Goal: Task Accomplishment & Management: Use online tool/utility

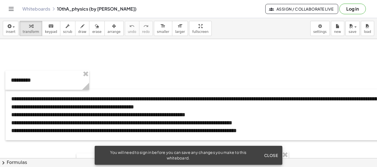
click at [12, 9] on icon "Toggle navigation" at bounding box center [11, 9] width 7 height 7
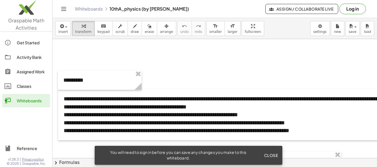
click at [28, 74] on div "Assigned Work" at bounding box center [32, 72] width 31 height 7
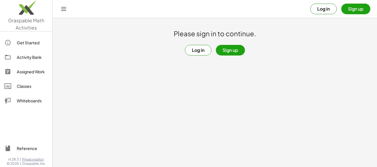
click at [194, 49] on button "Log in" at bounding box center [198, 50] width 27 height 11
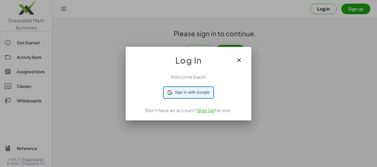
click at [201, 93] on span "Sign in with Google" at bounding box center [192, 93] width 35 height 6
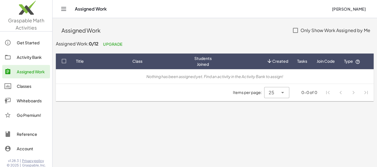
click at [281, 63] on span "Created" at bounding box center [281, 61] width 16 height 6
click at [240, 77] on div "Nothing has been assigned yet. Find an activity in the Activity Bank to assign!" at bounding box center [214, 77] width 309 height 6
click at [35, 56] on div "Activity Bank" at bounding box center [32, 57] width 31 height 7
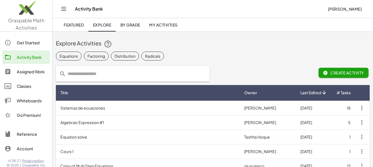
click at [102, 111] on td "Sistemas de ecuaciones" at bounding box center [148, 108] width 184 height 15
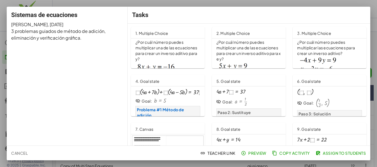
click at [259, 153] on span "Preview" at bounding box center [254, 153] width 24 height 5
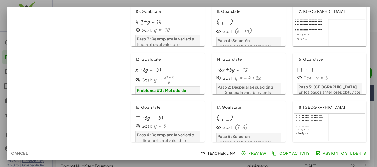
scroll to position [311, 0]
click at [222, 152] on span "Teacher Link" at bounding box center [219, 153] width 34 height 5
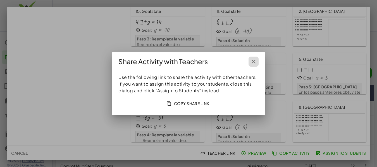
click at [256, 62] on icon "button" at bounding box center [254, 61] width 7 height 7
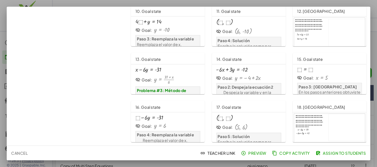
click at [340, 156] on span "Assign to Students" at bounding box center [341, 153] width 49 height 5
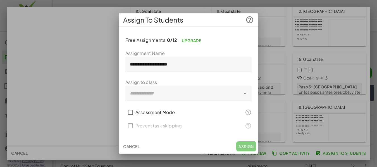
click at [247, 92] on icon at bounding box center [245, 93] width 7 height 7
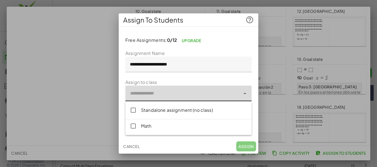
click at [134, 146] on button "Cancel" at bounding box center [131, 147] width 21 height 10
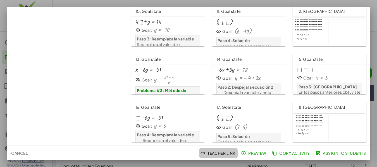
click at [207, 154] on span "Teacher Link" at bounding box center [219, 153] width 34 height 5
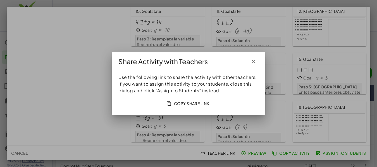
click at [252, 62] on icon "button" at bounding box center [254, 61] width 7 height 7
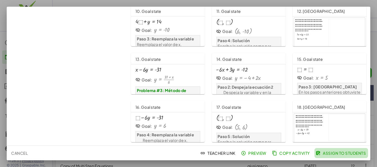
click at [337, 152] on span "Assign to Students" at bounding box center [341, 153] width 49 height 5
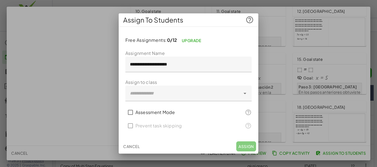
click at [243, 94] on icon at bounding box center [245, 93] width 7 height 7
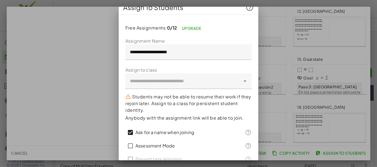
scroll to position [0, 0]
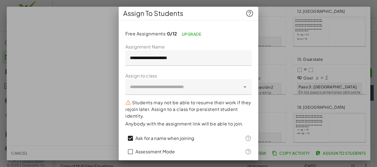
drag, startPoint x: 259, startPoint y: 71, endPoint x: 259, endPoint y: 102, distance: 30.8
click at [259, 102] on div at bounding box center [188, 83] width 377 height 167
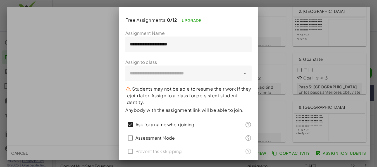
click at [242, 74] on icon at bounding box center [245, 73] width 7 height 7
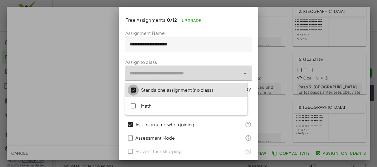
scroll to position [0, 0]
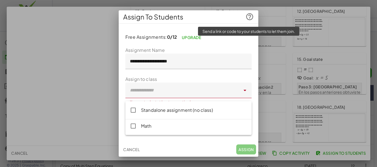
click at [250, 18] on icon at bounding box center [250, 17] width 8 height 8
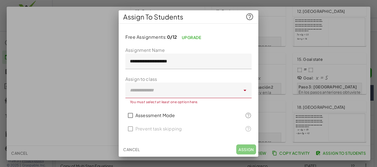
click at [232, 89] on div at bounding box center [183, 91] width 115 height 16
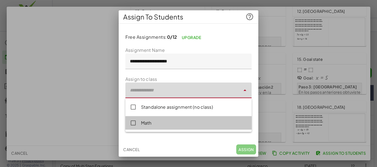
click at [184, 123] on div "Math" at bounding box center [194, 123] width 106 height 7
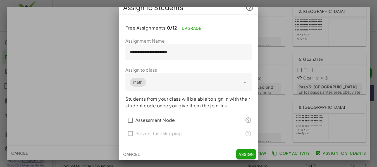
scroll to position [7, 0]
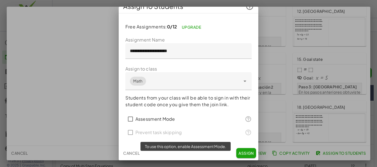
click at [129, 133] on div "Prevent task skipping" at bounding box center [189, 132] width 126 height 13
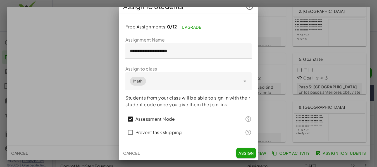
click at [242, 154] on span "Assign" at bounding box center [246, 153] width 15 height 5
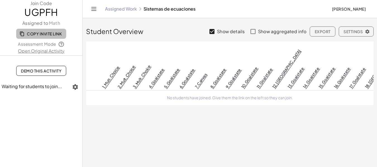
click at [52, 32] on span "Copy Invite Link" at bounding box center [41, 33] width 41 height 5
click at [362, 32] on span "Settings" at bounding box center [356, 31] width 25 height 5
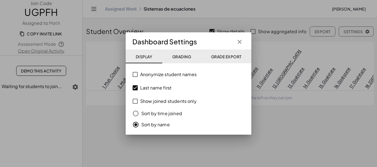
click at [186, 59] on span "Grading" at bounding box center [181, 56] width 19 height 5
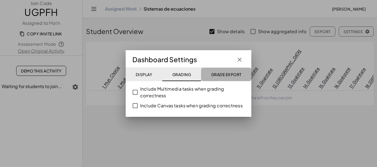
click at [222, 71] on button "Grade Export" at bounding box center [226, 74] width 50 height 13
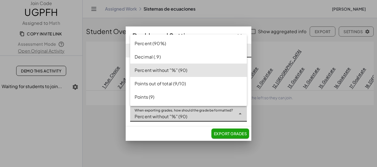
click at [241, 115] on icon at bounding box center [240, 114] width 7 height 7
click at [239, 115] on icon at bounding box center [240, 114] width 7 height 7
click at [201, 43] on div "Percent (90%)" at bounding box center [189, 43] width 108 height 7
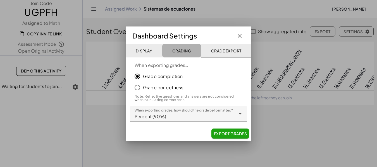
click at [183, 53] on span "Grading" at bounding box center [181, 50] width 19 height 5
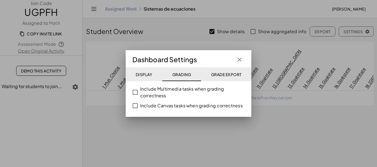
click at [201, 77] on button "Display" at bounding box center [226, 74] width 50 height 13
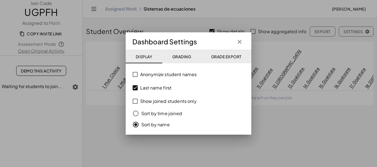
click at [190, 58] on span "Grading" at bounding box center [181, 56] width 19 height 5
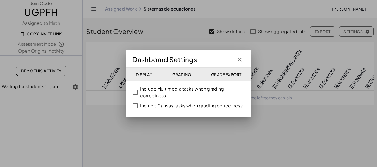
click at [227, 72] on span "Grade Export" at bounding box center [226, 74] width 30 height 5
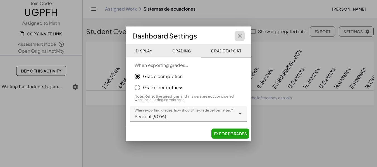
click at [240, 36] on icon "button" at bounding box center [240, 36] width 7 height 7
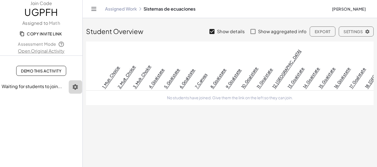
click at [77, 89] on icon "button" at bounding box center [75, 87] width 7 height 7
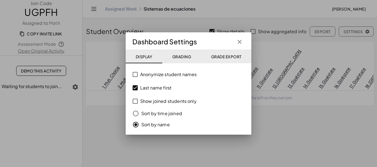
click at [242, 41] on icon "button" at bounding box center [240, 42] width 7 height 7
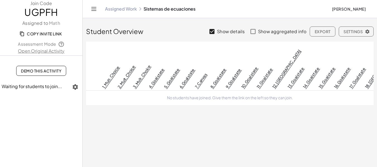
click at [93, 10] on icon "Toggle navigation" at bounding box center [94, 9] width 7 height 7
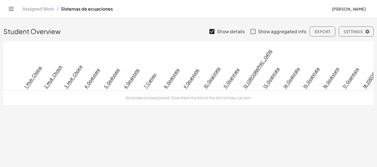
click at [10, 11] on icon "Toggle navigation" at bounding box center [11, 8] width 5 height 3
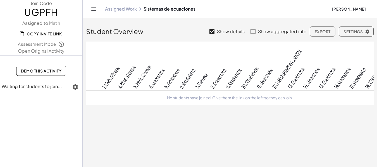
click at [96, 8] on icon "Toggle navigation" at bounding box center [94, 9] width 7 height 7
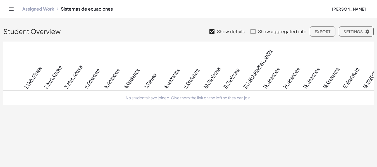
click at [9, 10] on icon "Toggle navigation" at bounding box center [11, 9] width 7 height 7
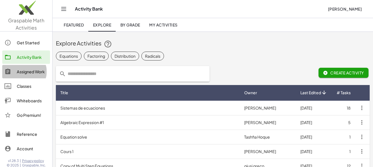
click at [24, 72] on div "Assigned Work" at bounding box center [32, 72] width 31 height 7
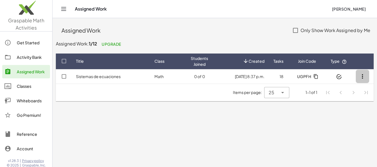
click at [365, 76] on icon "button" at bounding box center [363, 76] width 7 height 7
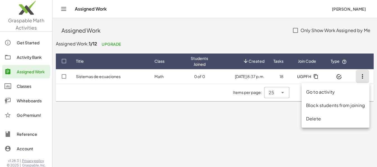
click at [265, 134] on main "Assigned Work Only Show Work Assigned by Me Assigned Work: 1/12 Upgrade Title C…" at bounding box center [215, 83] width 325 height 167
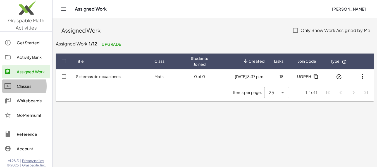
click at [25, 86] on div "Classes" at bounding box center [32, 86] width 31 height 7
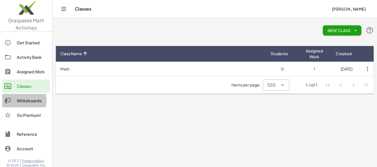
click at [34, 99] on div "Whiteboards" at bounding box center [32, 101] width 31 height 7
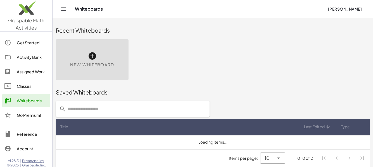
click at [34, 114] on div "Go Premium!" at bounding box center [32, 115] width 31 height 7
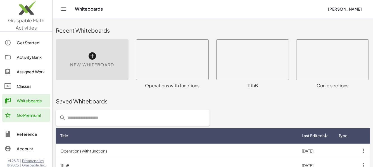
click at [36, 115] on div "Go Premium!" at bounding box center [32, 115] width 31 height 7
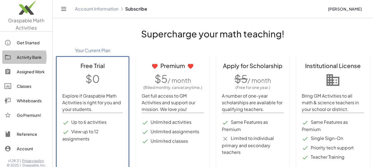
click at [28, 54] on div "Activity Bank" at bounding box center [32, 57] width 31 height 7
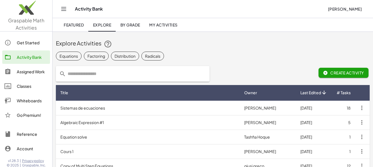
click at [174, 27] on span "My Activities" at bounding box center [163, 24] width 29 height 5
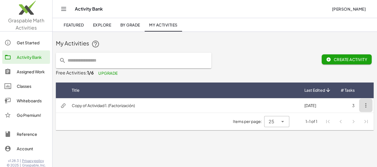
click at [369, 107] on icon "button" at bounding box center [366, 105] width 7 height 7
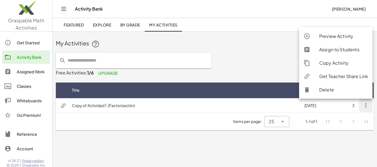
click at [334, 89] on div "Delete" at bounding box center [344, 90] width 49 height 7
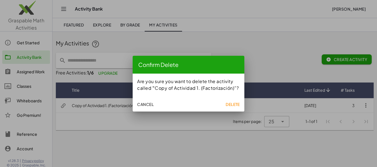
click at [236, 104] on span "Delete" at bounding box center [233, 104] width 14 height 5
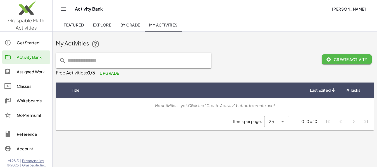
click at [329, 61] on icon "button" at bounding box center [329, 59] width 5 height 5
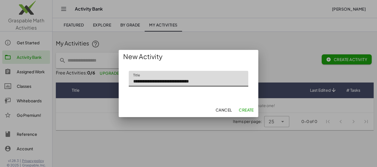
drag, startPoint x: 207, startPoint y: 83, endPoint x: 200, endPoint y: 80, distance: 7.3
click at [200, 80] on input "**********" at bounding box center [189, 79] width 120 height 16
click at [209, 82] on input "**********" at bounding box center [189, 79] width 120 height 16
click at [217, 82] on input "**********" at bounding box center [189, 79] width 120 height 16
type input "**********"
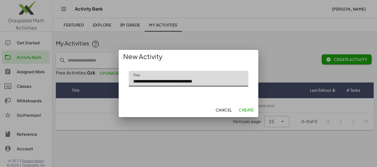
click at [248, 112] on span "Create" at bounding box center [246, 110] width 15 height 5
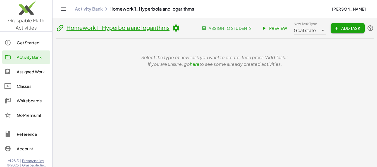
click at [349, 28] on span "Add Task" at bounding box center [348, 28] width 25 height 5
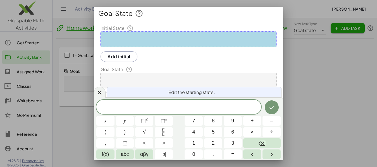
click at [170, 79] on div at bounding box center [189, 81] width 176 height 16
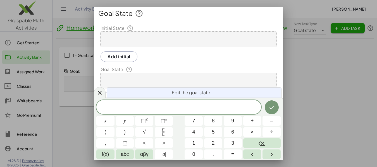
click at [170, 79] on div at bounding box center [189, 81] width 176 height 16
click at [137, 38] on div at bounding box center [189, 40] width 176 height 16
click at [124, 55] on button "Add initial" at bounding box center [119, 56] width 37 height 11
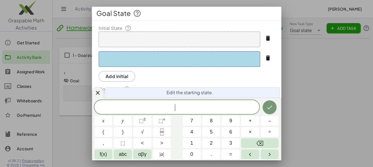
click at [265, 56] on icon "button" at bounding box center [268, 58] width 7 height 7
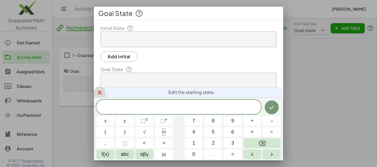
click at [100, 93] on icon at bounding box center [100, 93] width 4 height 4
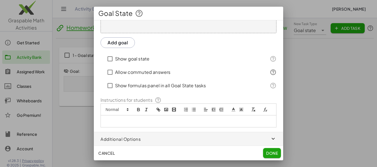
scroll to position [62, 0]
click at [143, 121] on p at bounding box center [188, 121] width 167 height 5
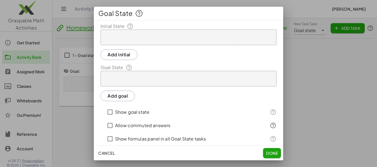
scroll to position [0, 0]
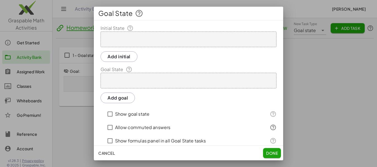
drag, startPoint x: 168, startPoint y: 41, endPoint x: 155, endPoint y: 39, distance: 13.2
click at [155, 39] on div at bounding box center [189, 40] width 176 height 16
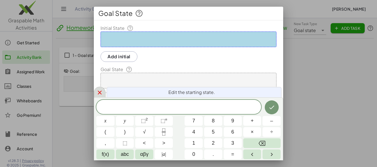
click at [101, 95] on icon at bounding box center [99, 92] width 7 height 7
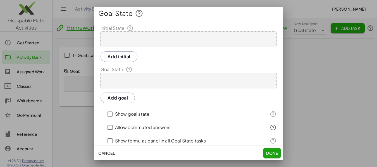
click at [129, 87] on div at bounding box center [189, 81] width 176 height 16
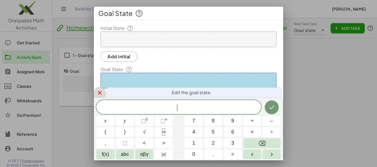
click at [98, 96] on icon at bounding box center [99, 93] width 7 height 7
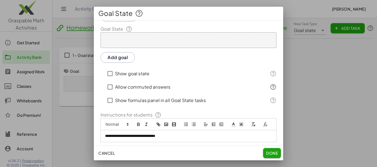
scroll to position [44, 0]
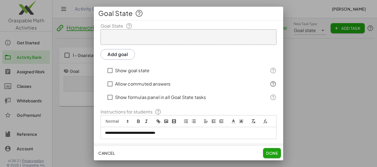
click at [270, 84] on icon at bounding box center [273, 84] width 7 height 7
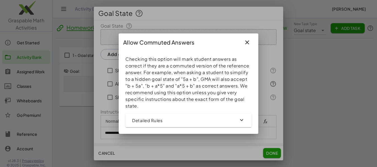
click at [239, 120] on icon "button" at bounding box center [242, 120] width 6 height 6
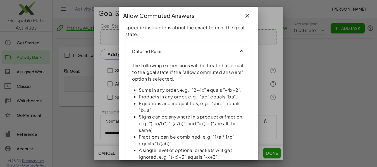
scroll to position [0, 0]
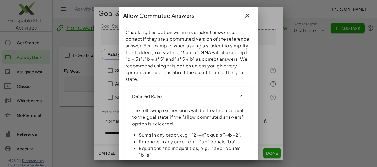
click at [239, 98] on icon "button" at bounding box center [242, 96] width 6 height 6
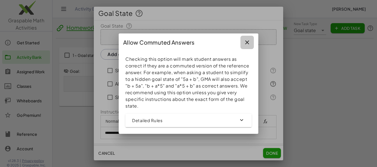
click at [248, 42] on icon "button" at bounding box center [247, 42] width 7 height 7
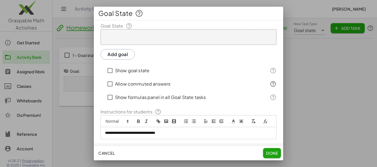
click at [177, 136] on p "**********" at bounding box center [186, 133] width 163 height 5
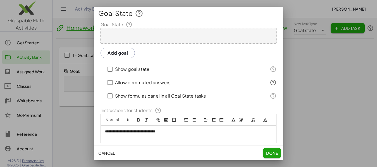
click at [110, 150] on button "Cancel" at bounding box center [106, 153] width 21 height 10
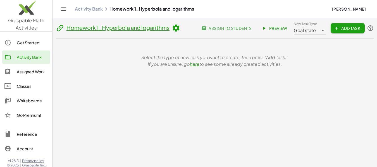
click at [320, 33] on icon at bounding box center [323, 30] width 7 height 7
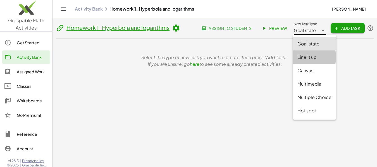
click at [309, 58] on div "Line it up" at bounding box center [315, 57] width 34 height 7
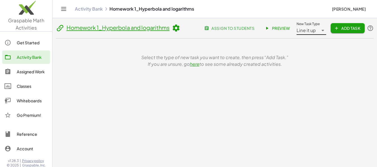
click at [343, 26] on span "Add Task" at bounding box center [348, 28] width 25 height 5
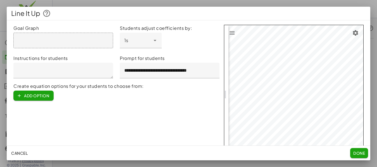
click at [153, 42] on icon at bounding box center [155, 40] width 7 height 7
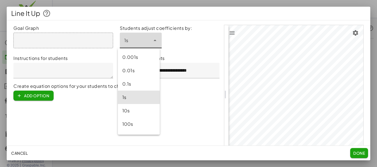
scroll to position [12, 0]
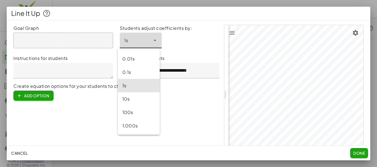
click at [153, 42] on icon at bounding box center [155, 40] width 7 height 7
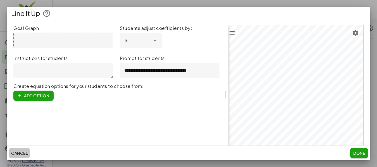
click at [19, 156] on span "Cancel" at bounding box center [19, 153] width 16 height 5
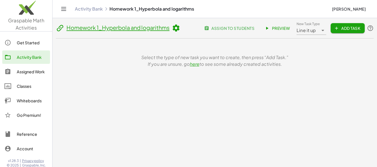
click at [320, 30] on icon at bounding box center [323, 30] width 7 height 7
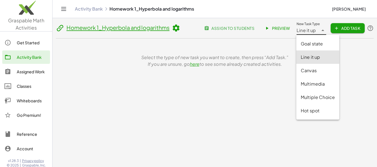
click at [322, 69] on div "Canvas" at bounding box center [318, 70] width 34 height 7
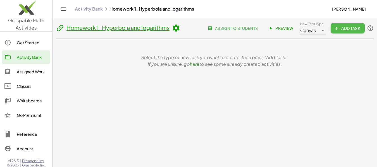
click at [346, 27] on span "Add Task" at bounding box center [348, 28] width 25 height 5
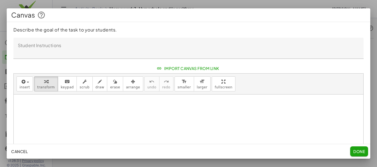
click at [336, 29] on p "Describe the goal of the task to your students." at bounding box center [188, 30] width 351 height 7
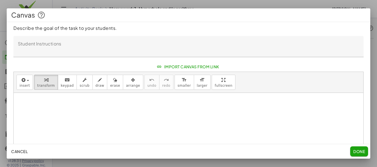
scroll to position [0, 0]
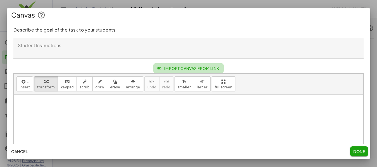
click at [185, 71] on span "Import Canvas From Link" at bounding box center [189, 68] width 62 height 5
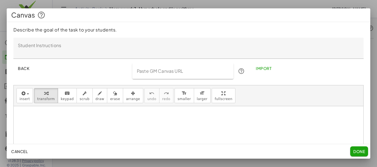
click at [27, 68] on span "Back" at bounding box center [23, 68] width 11 height 5
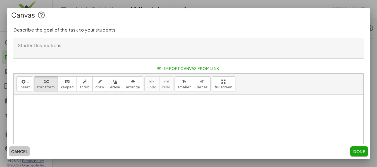
click at [21, 150] on span "Cancel" at bounding box center [19, 151] width 16 height 5
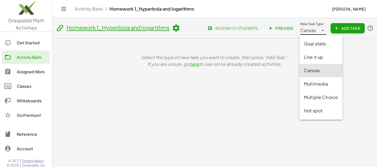
click at [322, 27] on div at bounding box center [323, 28] width 8 height 13
click at [319, 110] on div "Hot spot" at bounding box center [321, 111] width 34 height 7
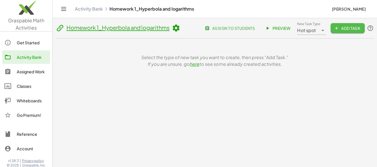
click at [350, 30] on span "Add Task" at bounding box center [348, 28] width 25 height 5
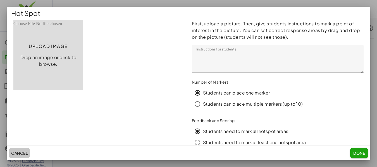
click at [26, 154] on span "Cancel" at bounding box center [19, 153] width 16 height 5
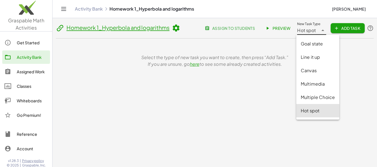
click at [320, 30] on icon at bounding box center [323, 30] width 7 height 7
click at [315, 42] on div "Goal state" at bounding box center [318, 44] width 34 height 7
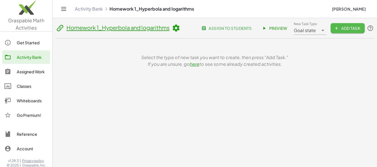
click at [339, 29] on span "Add Task" at bounding box center [348, 28] width 25 height 5
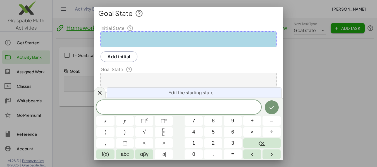
click at [130, 75] on div at bounding box center [189, 81] width 176 height 16
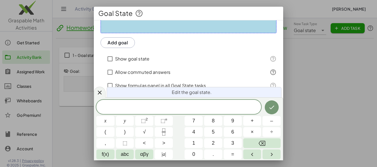
scroll to position [58, 0]
click at [161, 132] on icon "Fraction" at bounding box center [164, 132] width 7 height 7
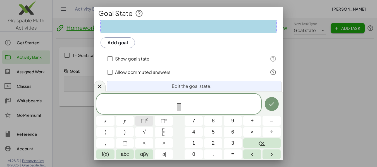
click at [148, 123] on button "⬚ 2" at bounding box center [144, 121] width 18 height 10
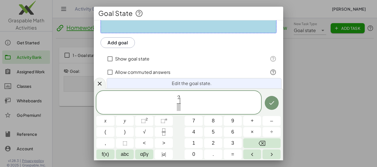
click at [178, 100] on span "2" at bounding box center [179, 97] width 3 height 5
click at [181, 100] on span "​ 2" at bounding box center [179, 99] width 4 height 9
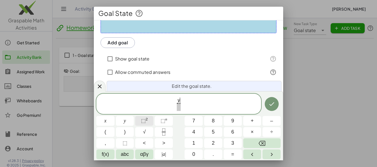
click at [145, 122] on span "⬚" at bounding box center [143, 121] width 5 height 6
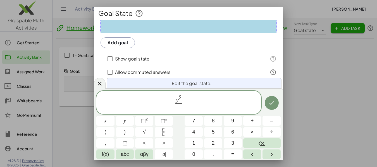
click at [178, 109] on span "​" at bounding box center [179, 108] width 7 height 8
click at [168, 128] on button "Fraction" at bounding box center [164, 133] width 18 height 10
click at [105, 131] on span "(" at bounding box center [106, 133] width 2 height 8
click at [147, 121] on sup "2" at bounding box center [147, 119] width 2 height 4
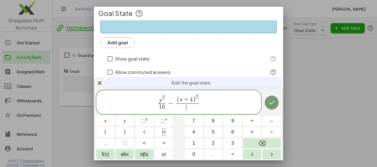
click at [185, 109] on span "​" at bounding box center [187, 108] width 23 height 8
click at [273, 105] on icon "Done" at bounding box center [272, 103] width 7 height 7
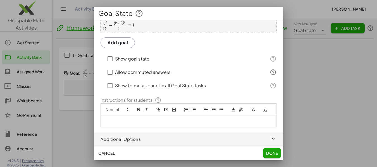
click at [121, 124] on p at bounding box center [188, 121] width 167 height 5
click at [168, 108] on rect "image" at bounding box center [166, 109] width 3 height 3
click at [167, 109] on icon "image" at bounding box center [166, 109] width 5 height 5
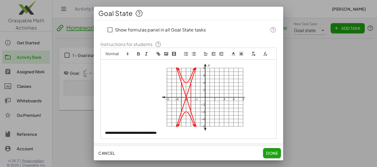
scroll to position [126, 0]
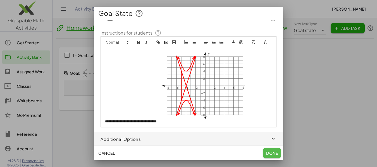
click at [270, 153] on span "Done" at bounding box center [272, 153] width 12 height 5
click at [269, 135] on span "button" at bounding box center [189, 139] width 190 height 13
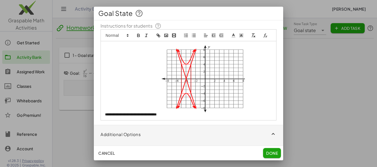
scroll to position [161, 0]
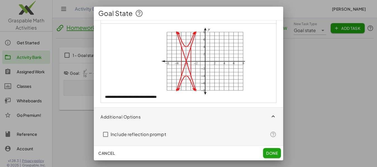
click at [272, 154] on span "Done" at bounding box center [272, 153] width 12 height 5
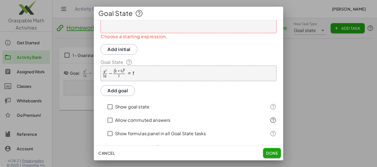
scroll to position [0, 0]
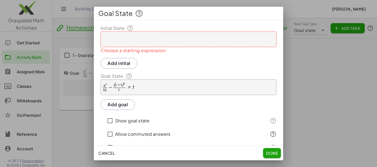
click at [130, 36] on div at bounding box center [189, 40] width 176 height 16
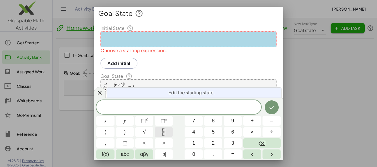
click at [161, 130] on icon "Fraction" at bounding box center [164, 132] width 7 height 7
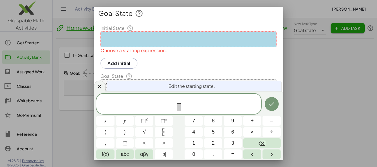
click at [181, 103] on span "​ ​" at bounding box center [179, 105] width 6 height 14
click at [169, 134] on button "Fraction" at bounding box center [164, 133] width 18 height 10
click at [194, 106] on span "​ − ​ ​" at bounding box center [178, 104] width 165 height 15
click at [272, 107] on icon "Done" at bounding box center [272, 104] width 7 height 7
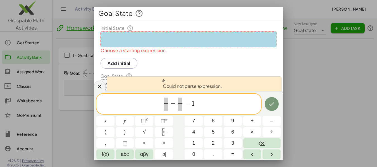
click at [166, 102] on span at bounding box center [166, 101] width 4 height 6
click at [105, 134] on span "(" at bounding box center [106, 133] width 2 height 8
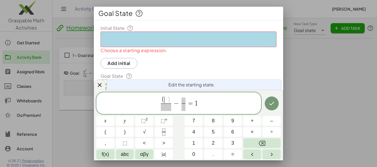
click at [169, 100] on span ")" at bounding box center [168, 99] width 3 height 7
click at [180, 101] on span at bounding box center [180, 101] width 4 height 6
click at [273, 105] on icon "Done" at bounding box center [272, 105] width 5 height 4
click at [270, 107] on icon "Done" at bounding box center [272, 103] width 7 height 7
click at [190, 100] on span "( x − h ) ​" at bounding box center [180, 99] width 20 height 7
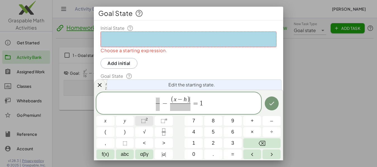
click at [146, 119] on sup "2" at bounding box center [147, 119] width 2 height 4
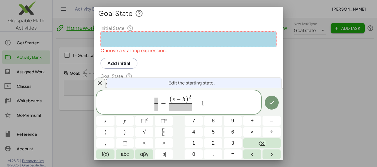
click at [178, 109] on span at bounding box center [180, 108] width 23 height 8
click at [149, 119] on button "⬚ 2" at bounding box center [144, 121] width 18 height 10
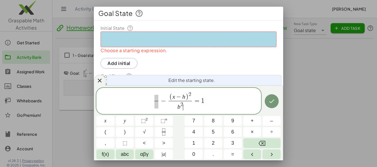
click at [157, 98] on span at bounding box center [157, 98] width 4 height 6
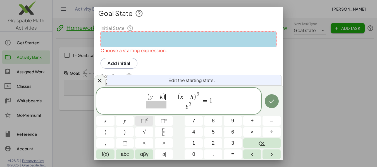
click at [149, 122] on button "⬚ 2" at bounding box center [144, 121] width 18 height 10
click at [157, 106] on span at bounding box center [156, 105] width 23 height 8
click at [151, 119] on button "⬚ 2" at bounding box center [144, 121] width 18 height 10
click at [273, 100] on icon "Done" at bounding box center [272, 101] width 7 height 7
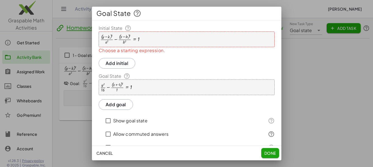
click at [268, 154] on span "Done" at bounding box center [270, 153] width 12 height 5
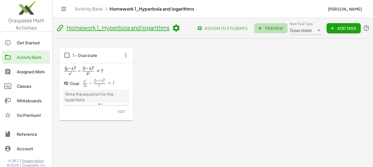
click at [271, 28] on span "Preview" at bounding box center [271, 28] width 24 height 5
click at [122, 113] on span "Edit" at bounding box center [122, 112] width 8 height 4
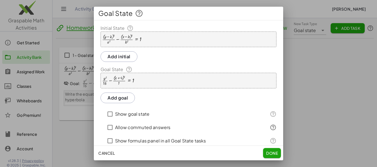
click at [129, 81] on div at bounding box center [118, 81] width 33 height 10
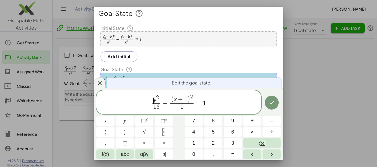
click at [154, 100] on span "​ y 2" at bounding box center [156, 99] width 7 height 9
click at [111, 128] on button "(" at bounding box center [105, 133] width 18 height 10
click at [159, 97] on span "( y 2 ​ )" at bounding box center [157, 99] width 12 height 10
click at [126, 132] on button ")" at bounding box center [125, 133] width 18 height 10
click at [144, 120] on span "⬚" at bounding box center [143, 121] width 5 height 6
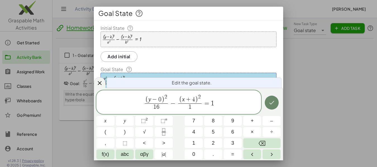
click at [271, 104] on icon "Done" at bounding box center [272, 103] width 7 height 7
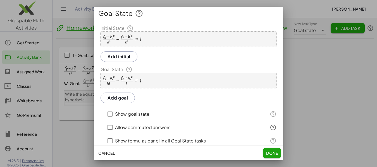
click at [275, 151] on span "Done" at bounding box center [272, 153] width 12 height 5
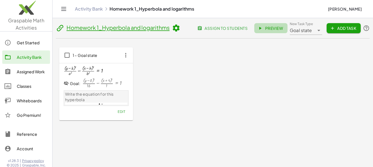
click at [266, 29] on span "Preview" at bounding box center [271, 28] width 24 height 5
click at [337, 27] on span "Add Task" at bounding box center [343, 28] width 25 height 5
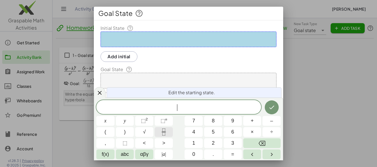
click at [160, 131] on button "Fraction" at bounding box center [164, 133] width 18 height 10
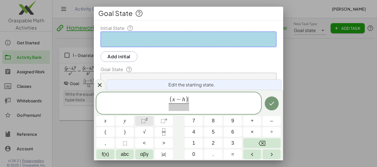
click at [148, 126] on button "⬚ 2" at bounding box center [144, 121] width 18 height 10
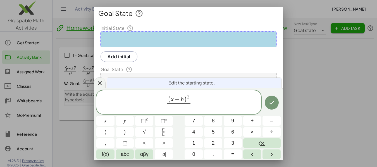
click at [175, 110] on span "​" at bounding box center [178, 108] width 23 height 8
click at [193, 104] on span "( x − h ) 2 a ​ ​" at bounding box center [178, 103] width 165 height 18
click at [180, 108] on var "a" at bounding box center [179, 107] width 3 height 7
click at [141, 121] on span "⬚" at bounding box center [143, 121] width 5 height 6
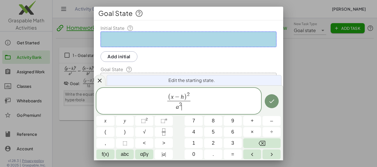
click at [193, 100] on span "( x − h ) 2 a 2 ​ ​" at bounding box center [178, 101] width 165 height 20
click at [163, 136] on icon "Fraction" at bounding box center [164, 132] width 7 height 7
click at [143, 122] on span "⬚" at bounding box center [143, 121] width 5 height 6
click at [195, 105] on span "​" at bounding box center [195, 105] width 23 height 8
click at [147, 122] on span "⬚ 2" at bounding box center [144, 121] width 7 height 8
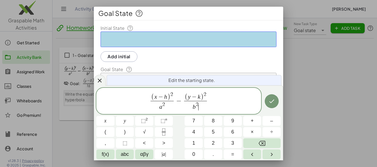
click at [210, 100] on span "( x − h ) 2 a 2 ​ − ( y − k ) 2 b 2 ​ ​" at bounding box center [178, 101] width 165 height 20
click at [271, 102] on icon "Done" at bounding box center [272, 101] width 7 height 7
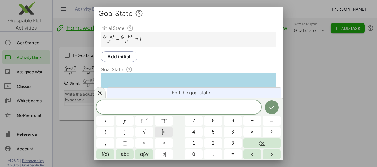
click at [161, 131] on icon "Fraction" at bounding box center [164, 132] width 7 height 7
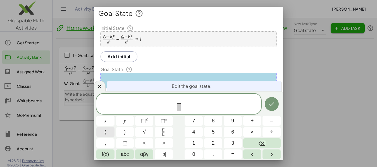
click at [110, 131] on button "(" at bounding box center [105, 133] width 18 height 10
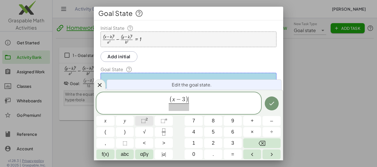
click at [145, 121] on span "⬚" at bounding box center [143, 121] width 5 height 6
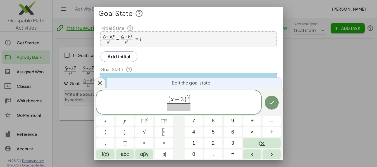
click at [180, 106] on span at bounding box center [178, 108] width 23 height 8
click at [193, 103] on span "( x − 3 ) 2 4 ​ ​" at bounding box center [178, 103] width 165 height 18
click at [165, 132] on icon "Fraction" at bounding box center [164, 132] width 7 height 7
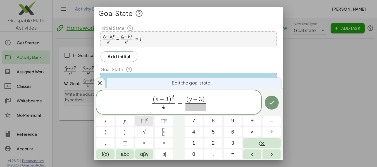
click at [146, 120] on sup "2" at bounding box center [147, 119] width 2 height 4
click at [200, 100] on span "3" at bounding box center [199, 100] width 3 height 6
click at [197, 108] on span at bounding box center [195, 108] width 23 height 8
click at [209, 103] on span "( x − 3 ) 2 4 ​ − ( y − 2 ) 2 9 ​ ​" at bounding box center [178, 103] width 165 height 18
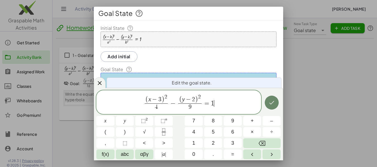
click at [273, 103] on icon "Done" at bounding box center [272, 103] width 5 height 4
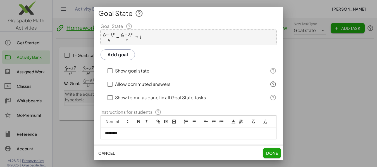
scroll to position [50, 0]
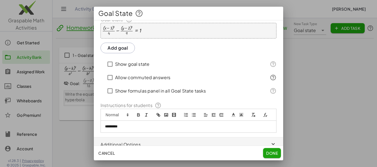
click at [270, 80] on icon at bounding box center [273, 77] width 7 height 7
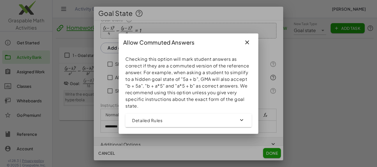
click at [249, 43] on icon "button" at bounding box center [247, 42] width 7 height 7
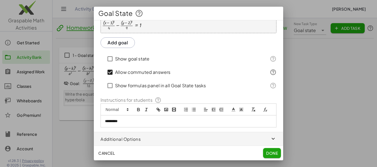
scroll to position [62, 0]
click at [130, 122] on p "*********" at bounding box center [186, 121] width 163 height 5
click at [168, 107] on icon "image" at bounding box center [166, 109] width 5 height 5
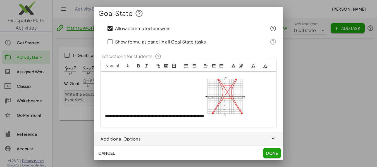
scroll to position [106, 0]
click at [204, 108] on img at bounding box center [224, 96] width 41 height 42
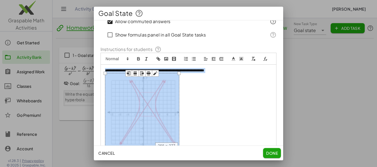
drag, startPoint x: 145, startPoint y: 123, endPoint x: 179, endPoint y: 143, distance: 39.2
click at [179, 143] on div "**********" at bounding box center [189, 110] width 176 height 91
click at [248, 110] on p "**********" at bounding box center [186, 110] width 163 height 84
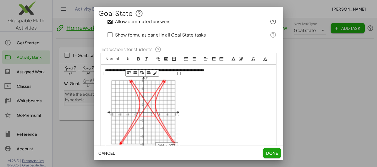
click at [134, 115] on img at bounding box center [142, 111] width 74 height 77
click at [148, 74] on rect "button" at bounding box center [149, 74] width 4 height 2
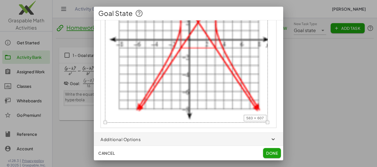
scroll to position [221, 0]
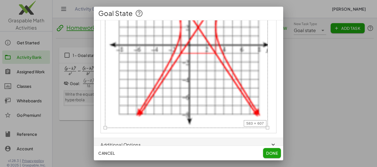
drag, startPoint x: 268, startPoint y: 134, endPoint x: 227, endPoint y: 105, distance: 50.8
click at [227, 105] on div "**********" at bounding box center [189, 41] width 176 height 183
drag, startPoint x: 269, startPoint y: 135, endPoint x: 249, endPoint y: 86, distance: 53.0
click at [249, 86] on div "**********" at bounding box center [189, 41] width 176 height 183
drag, startPoint x: 106, startPoint y: 134, endPoint x: 145, endPoint y: 90, distance: 58.7
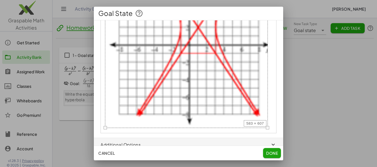
click at [145, 90] on div "**********" at bounding box center [189, 41] width 176 height 183
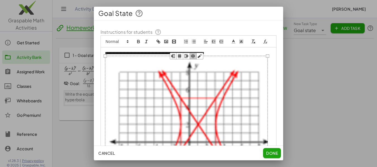
scroll to position [124, 0]
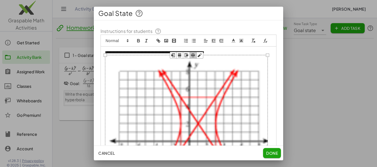
click at [200, 59] on button "button" at bounding box center [200, 55] width 7 height 7
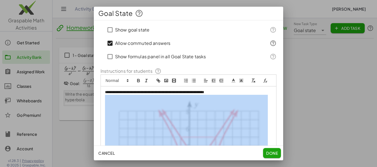
scroll to position [113, 0]
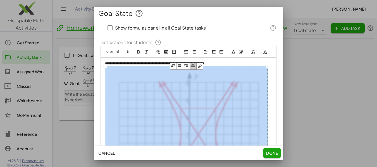
click at [244, 91] on img at bounding box center [186, 151] width 163 height 170
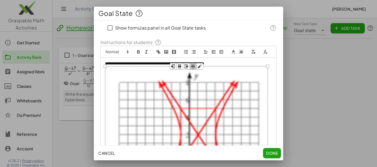
drag, startPoint x: 268, startPoint y: 74, endPoint x: 251, endPoint y: 99, distance: 30.3
click at [251, 99] on div "**********" at bounding box center [189, 149] width 176 height 183
drag, startPoint x: 105, startPoint y: 74, endPoint x: 166, endPoint y: 93, distance: 63.5
click at [166, 93] on div "**********" at bounding box center [189, 149] width 176 height 183
click at [201, 69] on icon "button" at bounding box center [200, 67] width 4 height 4
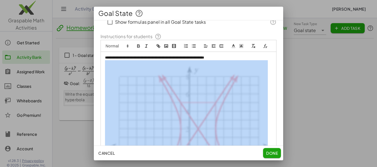
scroll to position [117, 0]
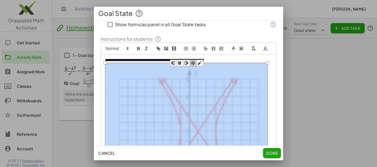
click at [230, 89] on img at bounding box center [186, 148] width 163 height 170
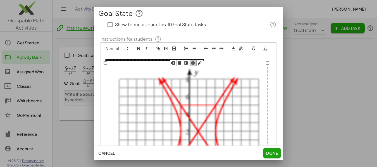
click at [174, 62] on icon "button" at bounding box center [173, 61] width 3 height 1
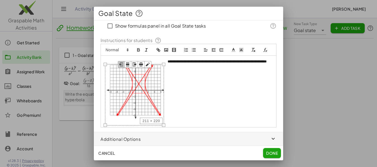
drag, startPoint x: 207, startPoint y: 71, endPoint x: 164, endPoint y: 91, distance: 47.8
click at [164, 91] on div "**********" at bounding box center [189, 92] width 176 height 72
click at [196, 98] on div "**********" at bounding box center [189, 92] width 176 height 72
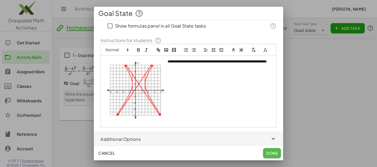
click at [276, 154] on span "Done" at bounding box center [272, 153] width 12 height 5
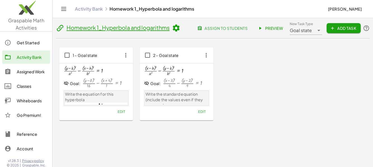
click at [316, 30] on icon at bounding box center [319, 30] width 7 height 7
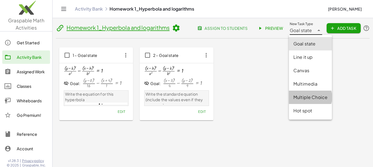
click at [313, 97] on div "Multiple Choice" at bounding box center [311, 97] width 34 height 7
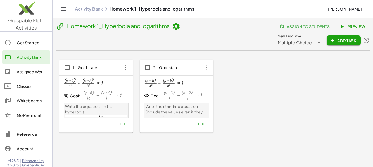
click at [339, 41] on span "Add Task" at bounding box center [343, 40] width 25 height 5
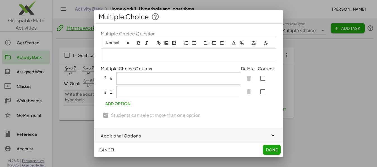
click at [131, 81] on div at bounding box center [179, 78] width 125 height 12
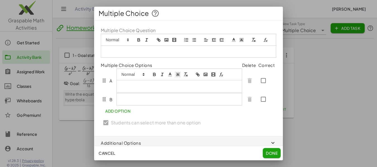
click at [128, 89] on p at bounding box center [179, 86] width 117 height 5
click at [223, 77] on icon "formula" at bounding box center [221, 74] width 5 height 5
click at [140, 100] on input "text" at bounding box center [149, 96] width 48 height 7
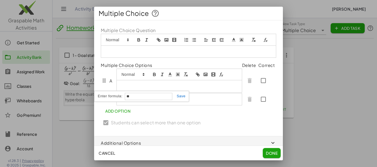
type input "*"
click at [240, 129] on div "Multiple Choice Question Multiple Choice Options Delete Correct A B Add Option …" at bounding box center [188, 78] width 189 height 116
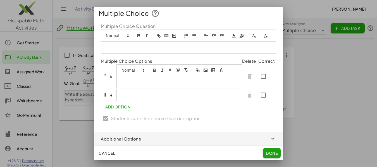
click at [270, 136] on icon "button" at bounding box center [273, 139] width 6 height 6
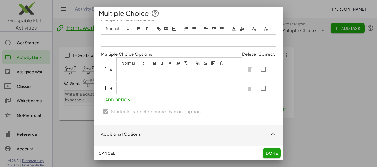
scroll to position [36, 0]
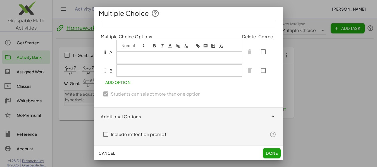
click at [270, 117] on icon "button" at bounding box center [273, 117] width 6 height 6
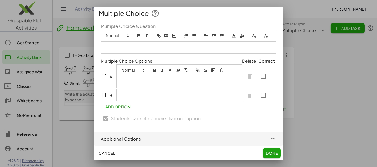
scroll to position [11, 0]
click at [221, 72] on icon "formula" at bounding box center [221, 70] width 5 height 5
click at [115, 46] on p at bounding box center [188, 47] width 167 height 5
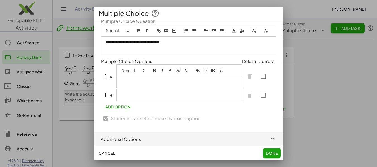
click at [167, 28] on icon "image" at bounding box center [166, 30] width 5 height 5
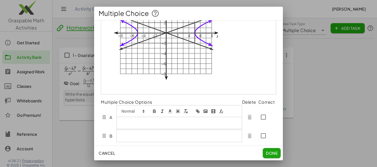
scroll to position [63, 0]
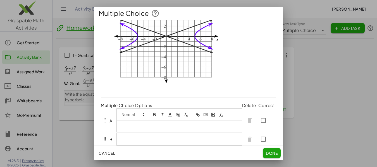
click at [138, 129] on p at bounding box center [179, 126] width 117 height 5
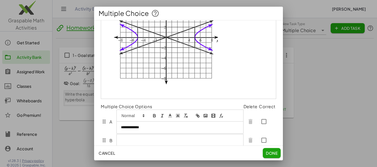
click at [133, 143] on div at bounding box center [180, 140] width 127 height 12
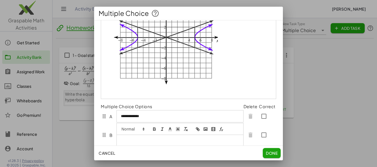
scroll to position [60, 0]
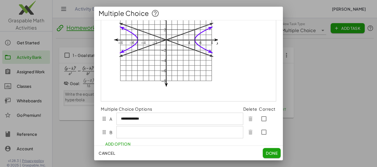
drag, startPoint x: 374, startPoint y: 97, endPoint x: 375, endPoint y: 106, distance: 8.7
click at [375, 106] on div at bounding box center [188, 83] width 377 height 167
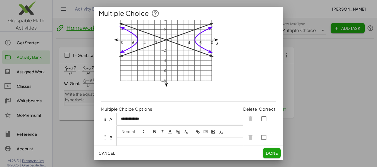
click at [138, 141] on p at bounding box center [180, 143] width 118 height 5
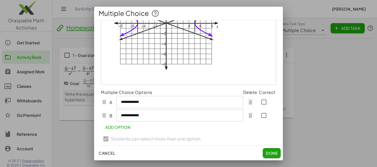
scroll to position [100, 0]
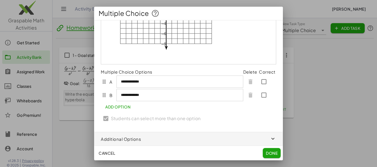
click at [113, 110] on span "Add Option" at bounding box center [117, 107] width 25 height 5
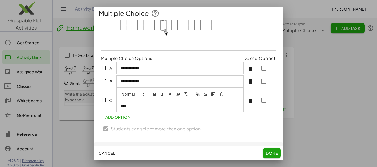
scroll to position [106, 0]
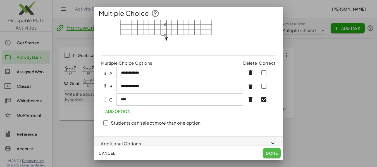
click at [276, 154] on span "Done" at bounding box center [272, 153] width 12 height 5
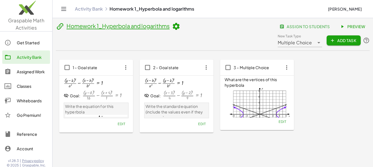
click at [267, 73] on div "3 – Multiple Choice" at bounding box center [257, 68] width 74 height 16
click at [286, 68] on icon "button" at bounding box center [287, 68] width 10 height 10
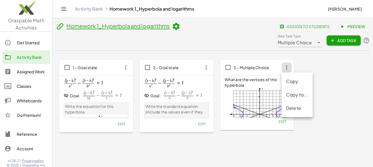
click at [255, 127] on div "What are the vertices of this hyperbola (0,2), (0,-2) (0,-6), (0,6) None Edit" at bounding box center [257, 103] width 74 height 55
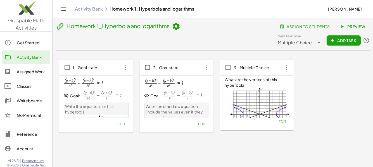
click at [337, 41] on span "Add Task" at bounding box center [343, 40] width 25 height 5
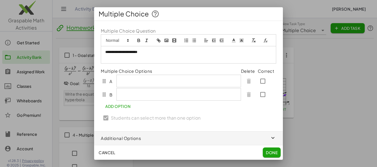
click at [266, 40] on icon "formula" at bounding box center [265, 40] width 5 height 5
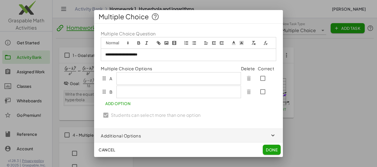
click at [269, 43] on button "formula" at bounding box center [266, 43] width 8 height 7
type input "**********"
click at [185, 64] on link at bounding box center [182, 65] width 13 height 4
click at [185, 67] on th "Multiple Choice Options" at bounding box center [171, 69] width 140 height 6
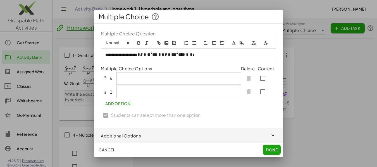
scroll to position [0, 0]
click at [140, 54] on span "*" at bounding box center [139, 55] width 3 height 4
click at [145, 55] on p "**********" at bounding box center [188, 55] width 167 height 6
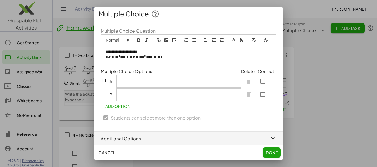
click at [122, 57] on span "***" at bounding box center [122, 57] width 5 height 4
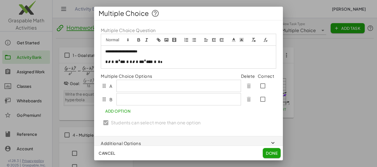
click at [171, 65] on p "**********" at bounding box center [186, 63] width 162 height 6
click at [153, 64] on span "****" at bounding box center [149, 62] width 7 height 4
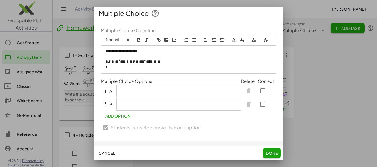
click at [173, 65] on p "**********" at bounding box center [186, 63] width 162 height 6
click at [135, 97] on div at bounding box center [179, 91] width 125 height 12
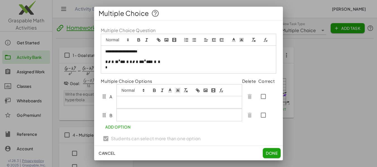
click at [223, 93] on icon "formula" at bounding box center [221, 90] width 5 height 5
type input "*********"
click at [180, 114] on link at bounding box center [179, 112] width 13 height 4
click at [161, 105] on p "﻿ * * * * * * *** ********* * * * * * * *** ﻿" at bounding box center [177, 103] width 113 height 6
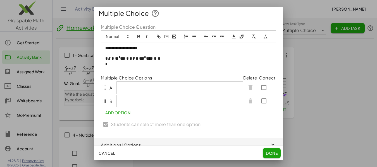
scroll to position [2, 0]
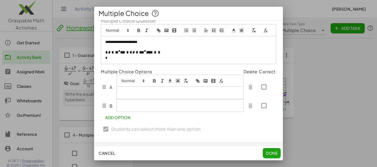
click at [133, 95] on p at bounding box center [177, 92] width 113 height 5
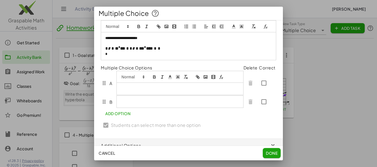
click at [134, 81] on span at bounding box center [132, 77] width 27 height 7
click at [185, 78] on line "clean" at bounding box center [185, 76] width 1 height 3
click at [187, 80] on icon "clean" at bounding box center [185, 77] width 5 height 5
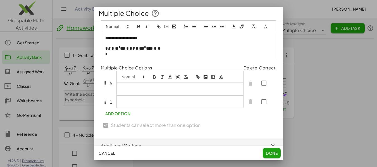
click at [223, 79] on icon "formula" at bounding box center [222, 78] width 2 height 2
click at [125, 51] on span "***" at bounding box center [122, 48] width 5 height 4
click at [266, 29] on icon "formula" at bounding box center [267, 28] width 2 height 2
click at [134, 64] on div at bounding box center [170, 59] width 95 height 11
drag, startPoint x: 135, startPoint y: 64, endPoint x: 191, endPoint y: 68, distance: 55.7
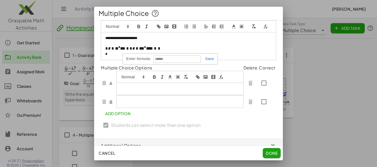
click at [191, 65] on div at bounding box center [170, 59] width 95 height 11
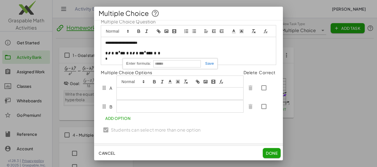
scroll to position [0, 0]
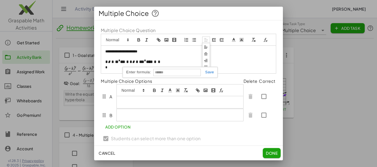
click at [207, 40] on icon at bounding box center [206, 39] width 5 height 5
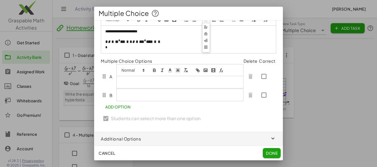
scroll to position [4, 0]
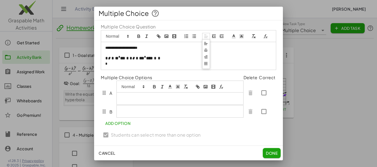
click at [153, 60] on span "****" at bounding box center [149, 58] width 7 height 4
click at [125, 60] on span "***" at bounding box center [122, 58] width 5 height 4
click at [263, 39] on icon "formula" at bounding box center [265, 36] width 5 height 5
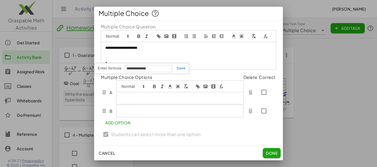
type input "**********"
click at [183, 70] on link at bounding box center [179, 68] width 13 height 4
click at [127, 60] on span "****" at bounding box center [125, 58] width 7 height 4
click at [125, 60] on span "****" at bounding box center [125, 58] width 7 height 4
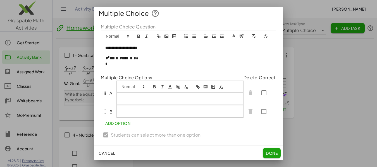
click at [128, 60] on span "****" at bounding box center [125, 58] width 7 height 4
click at [126, 60] on span "****" at bounding box center [125, 58] width 7 height 4
click at [263, 39] on icon "formula" at bounding box center [265, 36] width 5 height 5
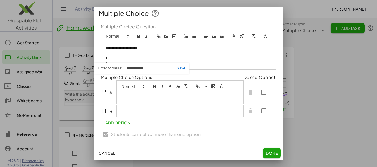
click at [145, 72] on input "**********" at bounding box center [149, 68] width 48 height 7
type input "**********"
click at [181, 70] on link at bounding box center [179, 68] width 13 height 4
click at [140, 101] on p at bounding box center [177, 98] width 113 height 5
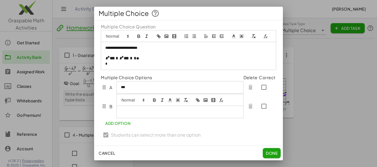
scroll to position [0, 0]
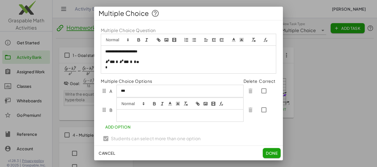
click at [127, 116] on div at bounding box center [180, 110] width 127 height 24
click at [117, 136] on div "**********" at bounding box center [188, 86] width 189 height 132
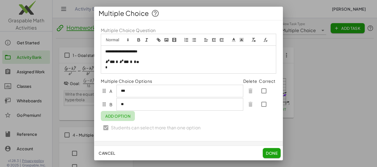
click at [122, 119] on span "Add Option" at bounding box center [117, 116] width 25 height 5
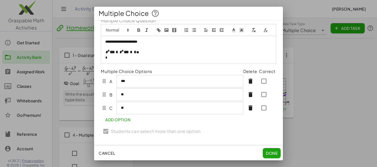
scroll to position [12, 0]
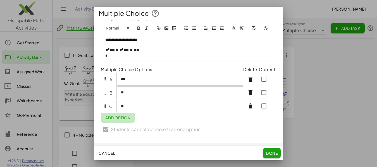
click at [117, 121] on span "Add Option" at bounding box center [117, 117] width 25 height 5
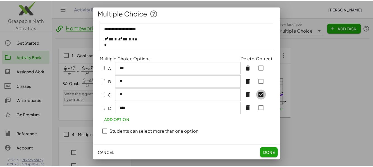
scroll to position [18, 0]
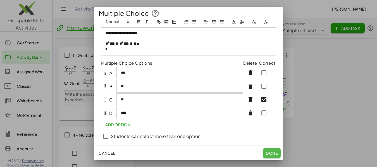
click at [272, 153] on span "Done" at bounding box center [272, 153] width 12 height 5
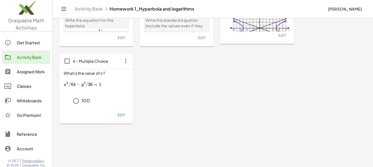
scroll to position [87, 0]
click at [281, 38] on button "Edit" at bounding box center [282, 35] width 14 height 8
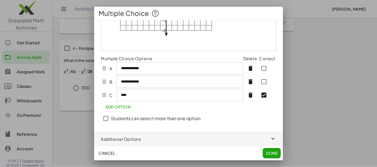
scroll to position [117, 0]
click at [269, 155] on span "Done" at bounding box center [272, 153] width 12 height 5
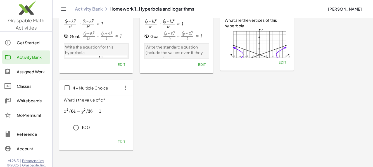
scroll to position [67, 0]
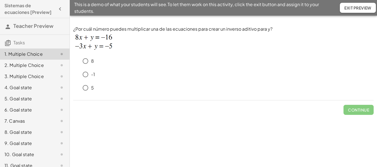
click at [27, 69] on div "2. Multiple Choice" at bounding box center [26, 65] width 45 height 7
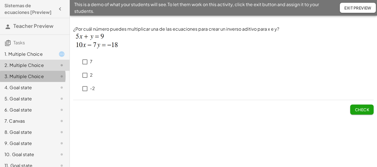
click at [27, 80] on div "3. Multiple Choice" at bounding box center [26, 76] width 45 height 7
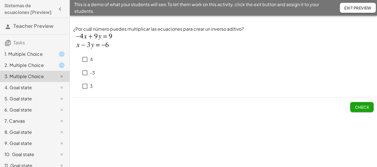
click at [27, 91] on div "4. Goal state" at bounding box center [26, 87] width 45 height 7
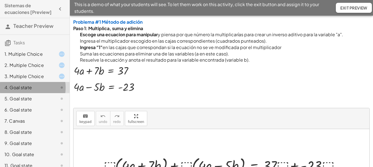
click at [27, 91] on div "4. Goal state" at bounding box center [26, 87] width 45 height 7
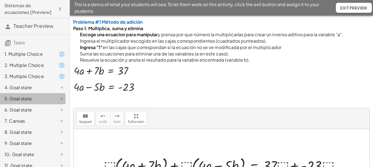
click at [25, 102] on div "5. Goal state" at bounding box center [26, 99] width 45 height 7
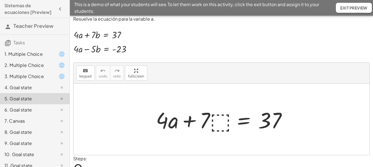
scroll to position [56, 0]
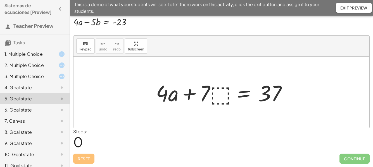
click at [35, 114] on div "6. Goal state" at bounding box center [26, 110] width 45 height 7
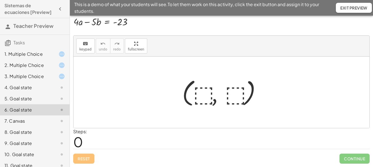
scroll to position [37, 0]
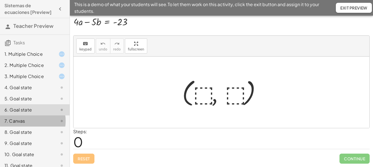
click at [29, 125] on div "7. Canvas" at bounding box center [26, 121] width 45 height 7
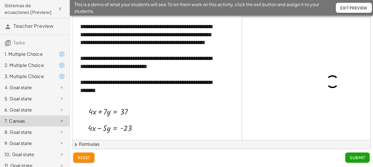
scroll to position [33, 0]
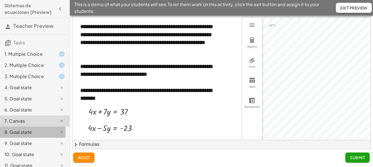
click at [33, 136] on div "8. Goal state" at bounding box center [26, 132] width 45 height 7
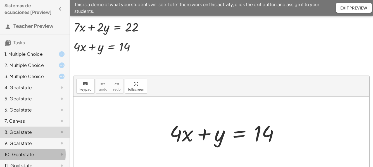
click at [36, 158] on div "10. Goal state" at bounding box center [26, 155] width 45 height 7
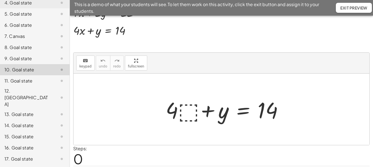
scroll to position [91, 0]
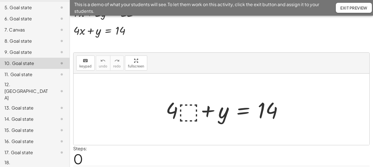
click at [26, 160] on div "18. [GEOGRAPHIC_DATA]" at bounding box center [26, 170] width 45 height 20
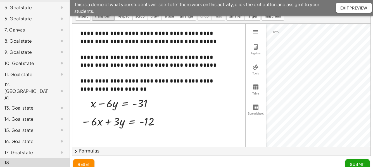
scroll to position [40, 0]
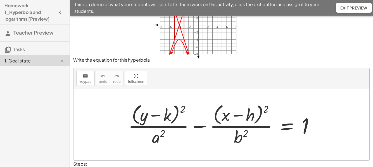
scroll to position [34, 0]
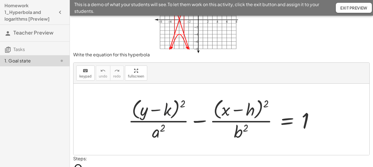
click at [168, 110] on div at bounding box center [224, 120] width 197 height 46
click at [90, 74] on button "keyboard keypad" at bounding box center [85, 73] width 18 height 15
click at [87, 76] on span "keypad" at bounding box center [85, 77] width 12 height 4
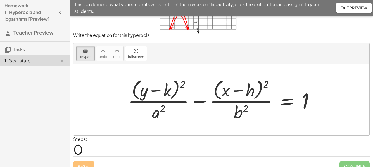
scroll to position [61, 0]
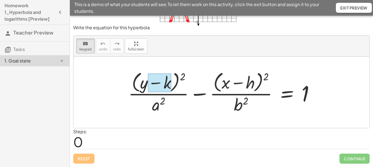
click at [169, 86] on div at bounding box center [159, 83] width 23 height 19
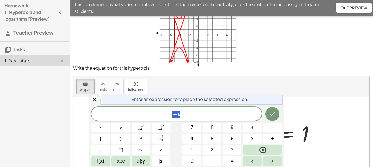
scroll to position [9, 0]
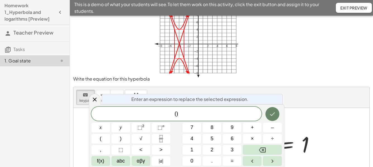
click at [273, 115] on icon "Done" at bounding box center [272, 114] width 7 height 7
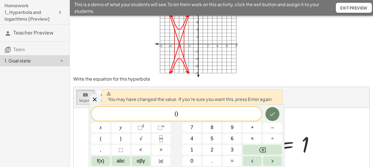
click at [275, 114] on icon "Done" at bounding box center [272, 114] width 7 height 7
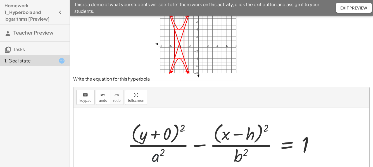
click at [159, 159] on div at bounding box center [223, 144] width 197 height 46
click at [249, 133] on div at bounding box center [223, 144] width 197 height 46
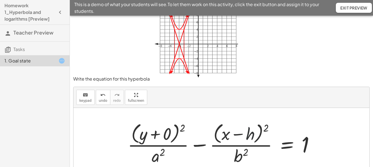
click at [249, 133] on div at bounding box center [223, 144] width 197 height 46
click at [248, 133] on div at bounding box center [223, 144] width 197 height 46
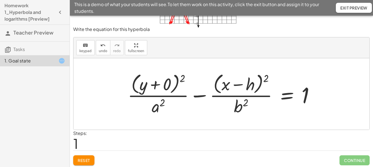
scroll to position [61, 0]
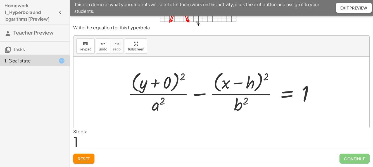
click at [253, 84] on div at bounding box center [223, 93] width 197 height 46
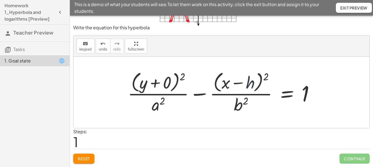
click at [253, 84] on div at bounding box center [223, 93] width 197 height 46
click at [252, 83] on div at bounding box center [223, 93] width 197 height 46
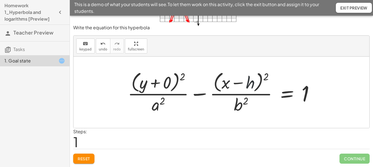
click at [252, 83] on div at bounding box center [223, 93] width 197 height 46
click at [157, 105] on div at bounding box center [223, 93] width 197 height 46
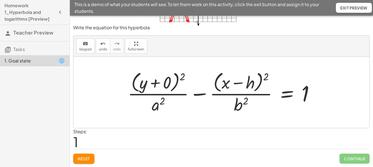
click at [157, 105] on div at bounding box center [223, 93] width 197 height 46
click at [82, 48] on span "keypad" at bounding box center [85, 50] width 12 height 4
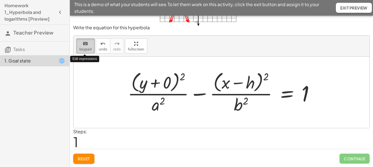
click at [82, 48] on span "keypad" at bounding box center [85, 50] width 12 height 4
click at [247, 86] on div at bounding box center [223, 93] width 197 height 46
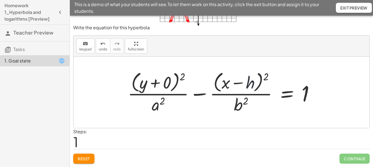
click at [247, 86] on div at bounding box center [223, 93] width 197 height 46
click at [88, 45] on div "keyboard" at bounding box center [85, 43] width 12 height 7
click at [155, 107] on div at bounding box center [158, 105] width 13 height 20
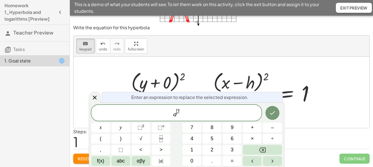
click at [177, 117] on span "a ​ 2" at bounding box center [176, 113] width 171 height 10
click at [177, 115] on span "​ 2" at bounding box center [178, 112] width 3 height 6
click at [181, 114] on span "a ​ 2" at bounding box center [176, 113] width 171 height 10
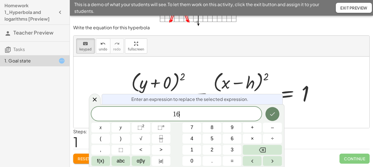
click at [271, 118] on button "Done" at bounding box center [273, 114] width 14 height 14
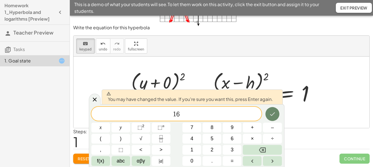
click at [271, 118] on button "Done" at bounding box center [273, 114] width 14 height 14
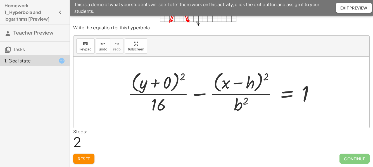
click at [240, 108] on div at bounding box center [223, 93] width 197 height 46
click at [84, 51] on span "keypad" at bounding box center [85, 50] width 12 height 4
click at [238, 103] on div at bounding box center [241, 105] width 14 height 20
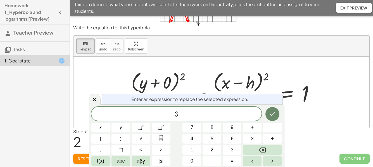
click at [277, 118] on button "Done" at bounding box center [273, 114] width 14 height 14
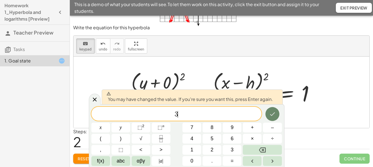
click at [277, 118] on button "Done" at bounding box center [273, 114] width 14 height 14
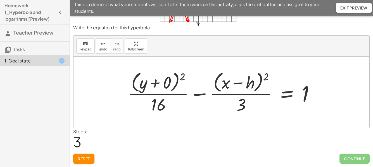
click at [254, 87] on div at bounding box center [223, 93] width 197 height 46
click at [251, 84] on div at bounding box center [223, 93] width 197 height 46
click at [83, 50] on span "keypad" at bounding box center [85, 50] width 12 height 4
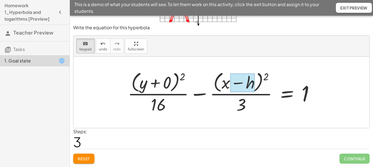
click at [251, 82] on div at bounding box center [242, 83] width 25 height 19
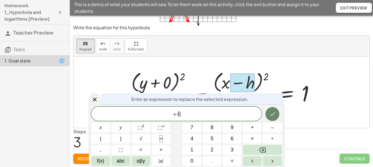
click at [270, 112] on icon "Done" at bounding box center [272, 114] width 7 height 7
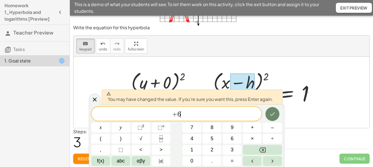
click at [270, 112] on icon "Done" at bounding box center [272, 114] width 7 height 7
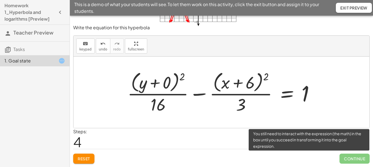
click at [360, 157] on span "Continue" at bounding box center [355, 159] width 30 height 10
click at [353, 160] on span "Continue" at bounding box center [355, 159] width 30 height 10
click at [347, 158] on span "Continue" at bounding box center [355, 159] width 30 height 10
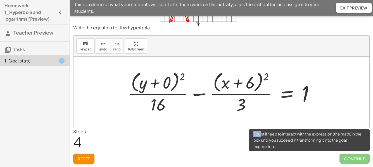
click at [347, 158] on span "Continue" at bounding box center [355, 159] width 30 height 10
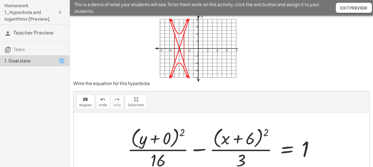
scroll to position [5, 0]
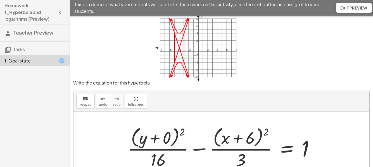
click at [253, 136] on div at bounding box center [223, 148] width 197 height 46
click at [83, 98] on icon "keyboard" at bounding box center [85, 99] width 5 height 7
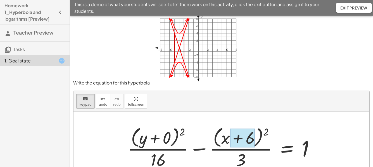
click at [253, 137] on div at bounding box center [242, 138] width 25 height 19
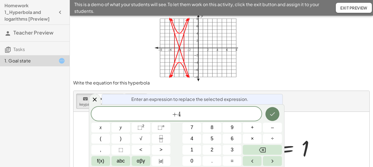
click at [271, 116] on icon "Done" at bounding box center [272, 114] width 7 height 7
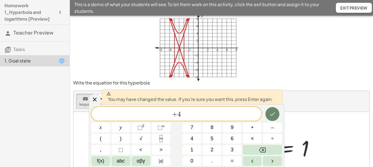
click at [271, 116] on icon "Done" at bounding box center [272, 114] width 7 height 7
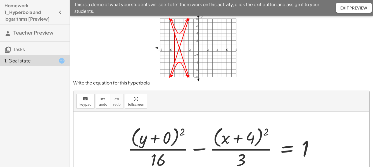
click at [243, 155] on div at bounding box center [223, 148] width 197 height 46
click at [86, 101] on icon "keyboard" at bounding box center [85, 99] width 5 height 7
click at [242, 162] on div at bounding box center [241, 160] width 10 height 20
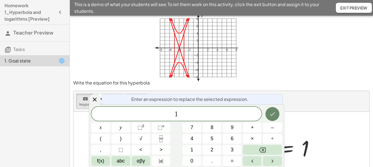
click at [271, 115] on icon "Done" at bounding box center [272, 115] width 5 height 4
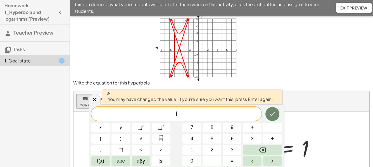
click at [271, 115] on icon "Done" at bounding box center [272, 115] width 5 height 4
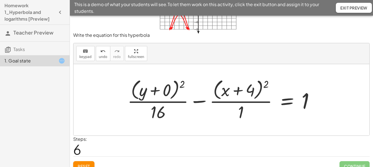
scroll to position [61, 0]
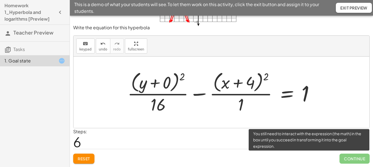
click at [353, 160] on span "Continue" at bounding box center [355, 159] width 30 height 10
click at [349, 160] on span "Continue" at bounding box center [355, 159] width 30 height 10
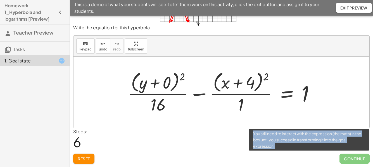
click at [349, 160] on span "Continue" at bounding box center [355, 159] width 30 height 10
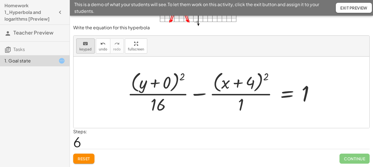
click at [86, 50] on span "keypad" at bounding box center [85, 50] width 12 height 4
click at [175, 85] on div at bounding box center [223, 93] width 197 height 46
click at [167, 83] on div at bounding box center [159, 83] width 24 height 19
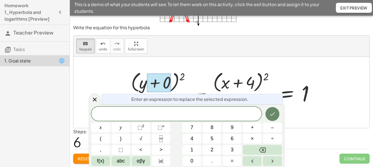
click at [269, 116] on icon "Done" at bounding box center [272, 114] width 7 height 7
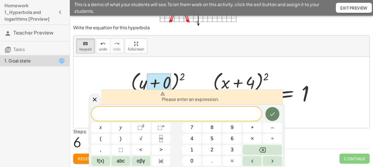
click at [269, 116] on icon "Done" at bounding box center [272, 114] width 7 height 7
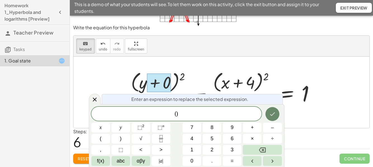
click at [272, 109] on button "Done" at bounding box center [273, 114] width 14 height 14
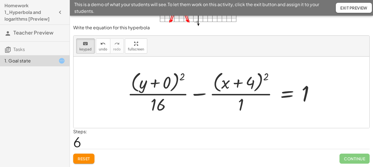
click at [178, 81] on div at bounding box center [223, 93] width 197 height 46
click at [174, 82] on div at bounding box center [223, 93] width 197 height 46
click at [171, 85] on div at bounding box center [223, 93] width 197 height 46
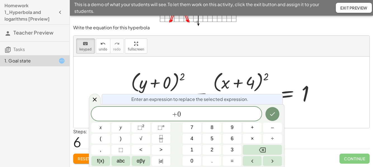
click at [171, 85] on div at bounding box center [223, 93] width 197 height 46
click at [183, 118] on span "+ 0 ​" at bounding box center [176, 115] width 171 height 8
click at [272, 117] on icon "Done" at bounding box center [272, 114] width 7 height 7
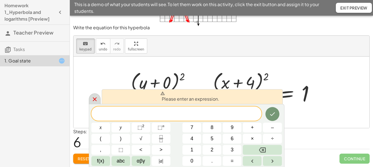
click at [89, 103] on div at bounding box center [95, 99] width 12 height 11
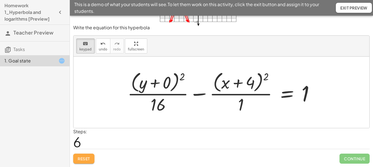
click at [87, 158] on span "Reset" at bounding box center [84, 159] width 12 height 5
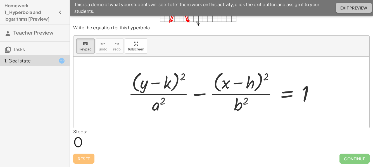
click at [360, 10] on span "Exit Preview" at bounding box center [354, 7] width 27 height 5
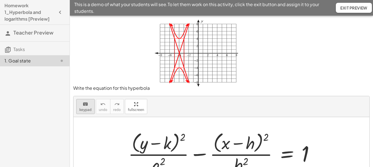
click at [88, 111] on span "keypad" at bounding box center [85, 110] width 12 height 4
click at [170, 143] on div at bounding box center [159, 143] width 23 height 19
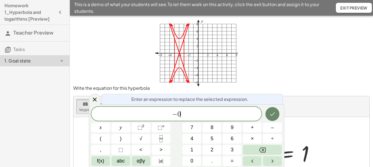
click at [272, 116] on icon "Done" at bounding box center [272, 114] width 7 height 7
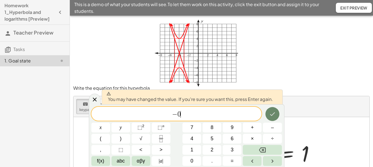
click at [273, 116] on icon "Done" at bounding box center [272, 114] width 7 height 7
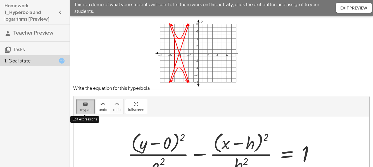
click at [89, 109] on span "keypad" at bounding box center [85, 110] width 12 height 4
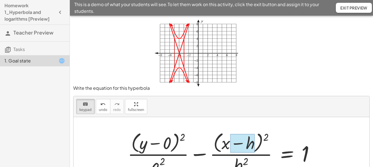
click at [253, 144] on div at bounding box center [242, 143] width 25 height 19
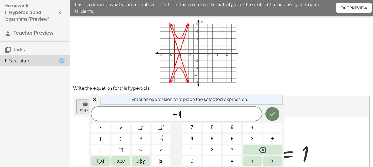
click at [271, 120] on button "Done" at bounding box center [273, 114] width 14 height 14
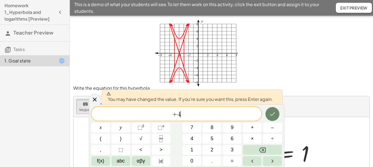
click at [271, 118] on button "Done" at bounding box center [273, 114] width 14 height 14
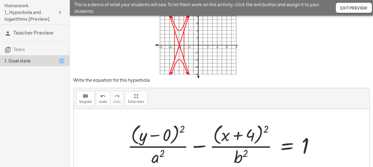
scroll to position [12, 0]
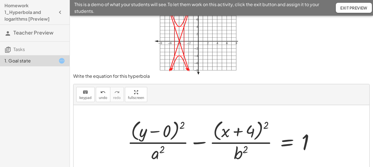
click at [160, 155] on div at bounding box center [223, 141] width 197 height 46
click at [83, 95] on icon "keyboard" at bounding box center [85, 92] width 5 height 7
click at [159, 154] on div at bounding box center [158, 153] width 13 height 20
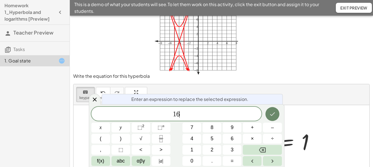
click at [276, 116] on icon "Done" at bounding box center [272, 114] width 7 height 7
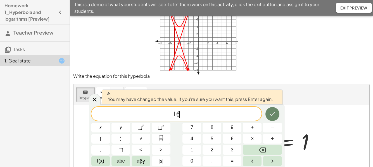
click at [276, 116] on icon "Done" at bounding box center [272, 114] width 7 height 7
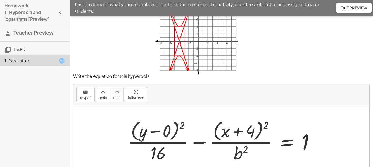
click at [240, 153] on div at bounding box center [223, 141] width 197 height 46
click at [84, 98] on span "keypad" at bounding box center [85, 98] width 12 height 4
click at [240, 152] on div at bounding box center [241, 153] width 14 height 20
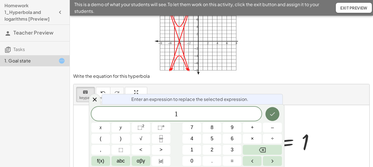
click at [274, 114] on icon "Done" at bounding box center [272, 114] width 7 height 7
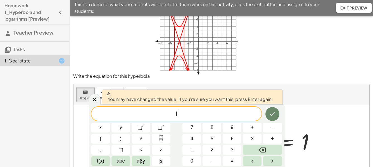
click at [274, 114] on icon "Done" at bounding box center [272, 114] width 7 height 7
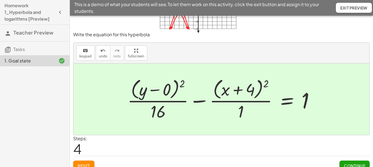
scroll to position [61, 0]
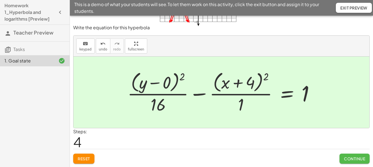
click at [357, 158] on span "Continue" at bounding box center [354, 159] width 21 height 5
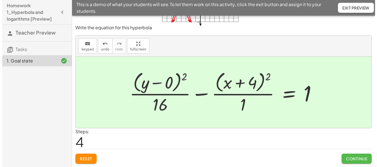
scroll to position [0, 0]
